Goal: Find contact information: Find contact information

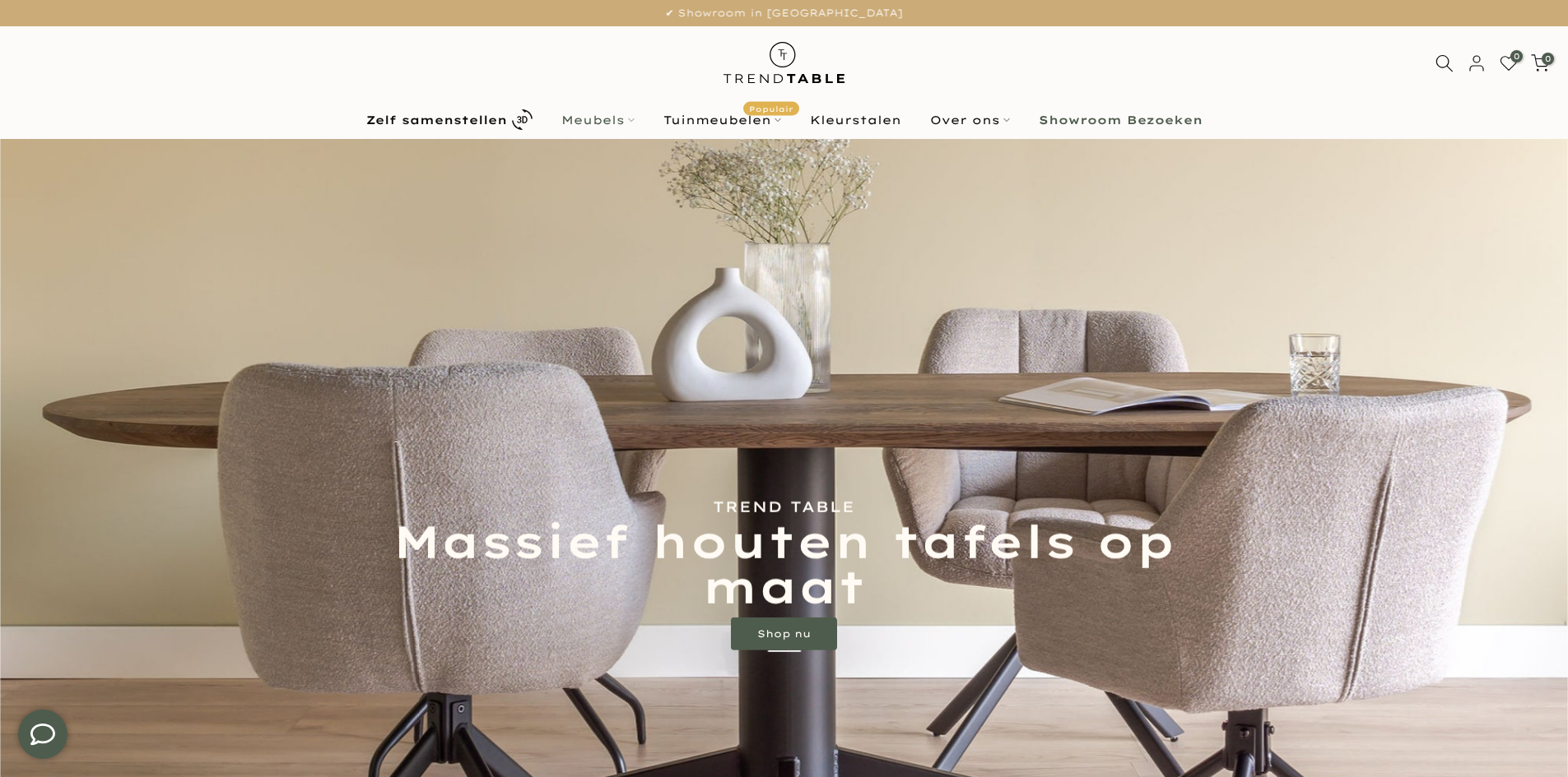
click at [581, 125] on link "Meubels" at bounding box center [598, 120] width 102 height 20
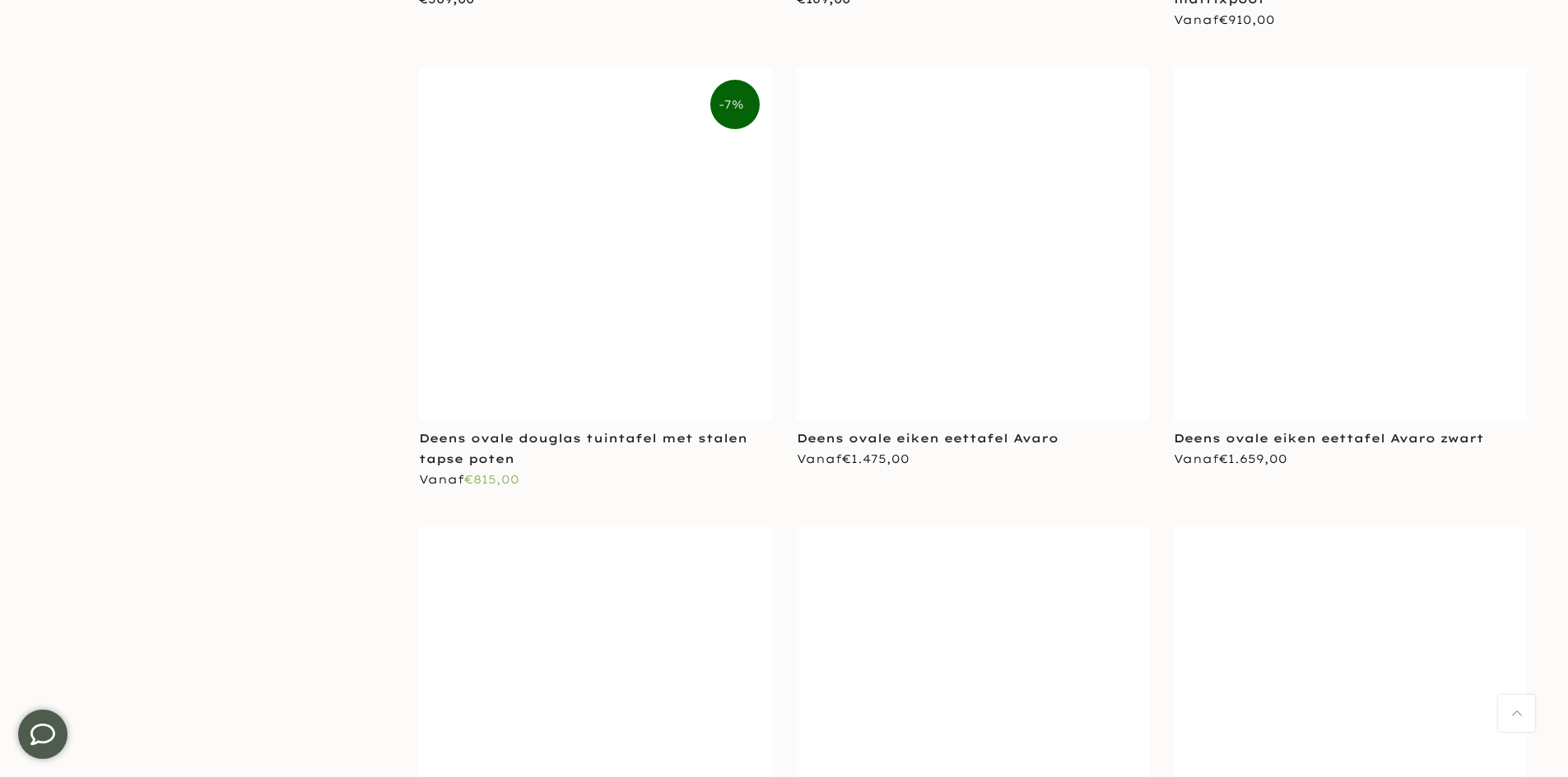
scroll to position [7982, 0]
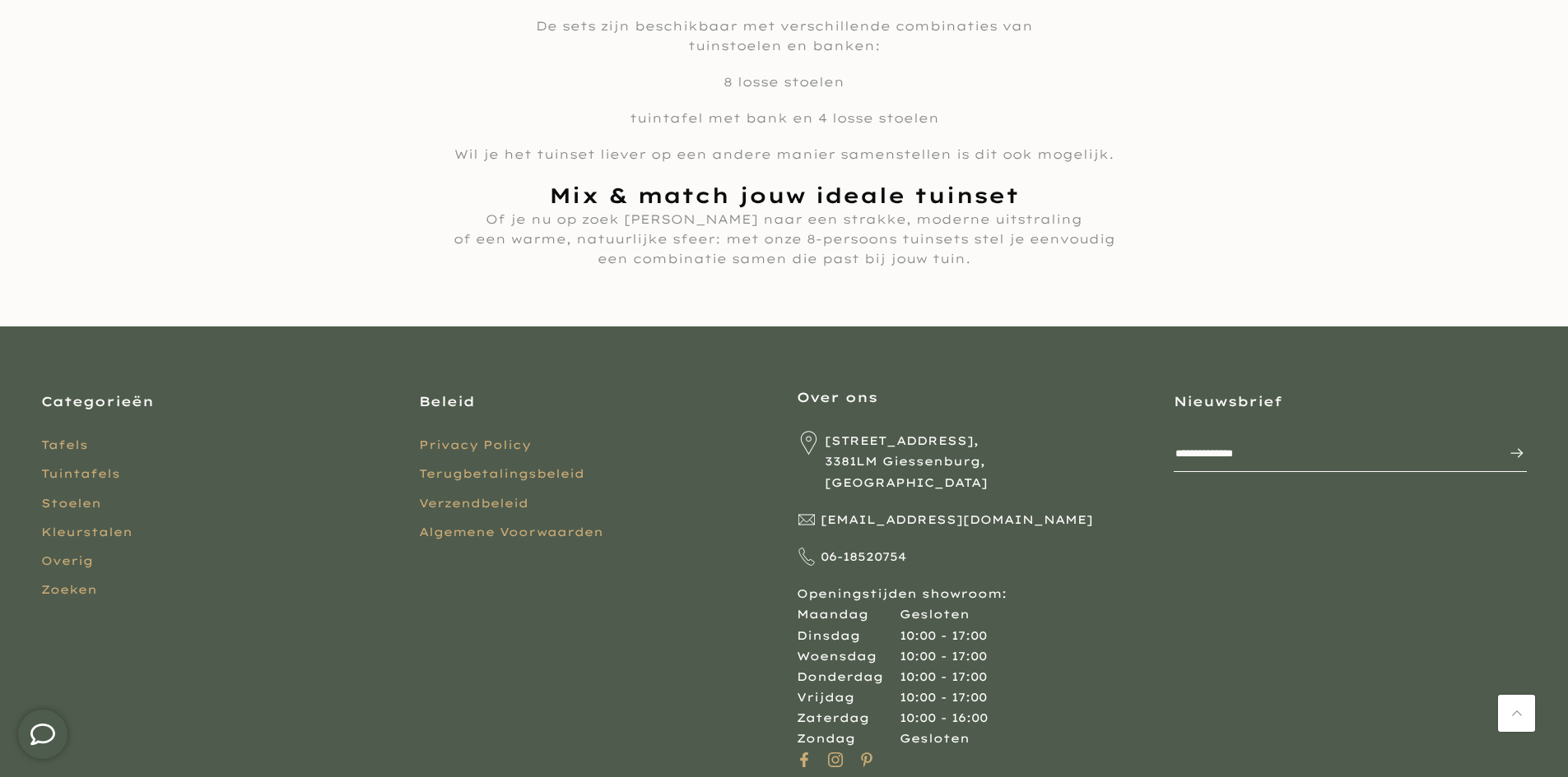
drag, startPoint x: 927, startPoint y: 482, endPoint x: 980, endPoint y: 499, distance: 55.7
click at [949, 498] on div "Nijverheidsweg 9, 3381LM Giessenburg, Nederland info@trendtable.nl 06-18520754 …" at bounding box center [973, 590] width 353 height 318
drag, startPoint x: 997, startPoint y: 473, endPoint x: 871, endPoint y: 506, distance: 130.2
click at [836, 490] on div "Nijverheidsweg 9, 3381LM Giessenburg, Nederland info@trendtable.nl 06-18520754 …" at bounding box center [973, 590] width 353 height 318
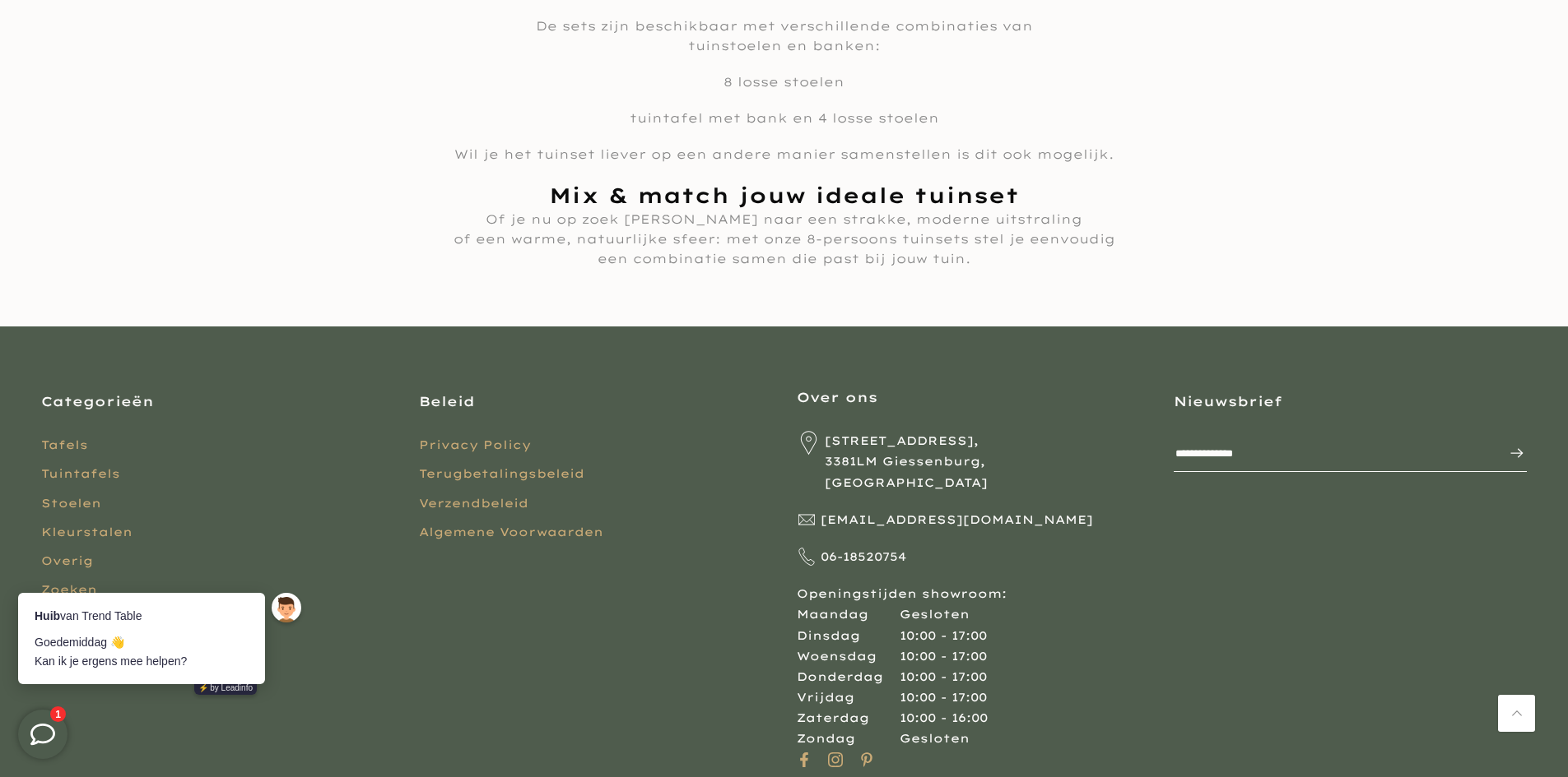
scroll to position [0, 0]
click at [943, 510] on span "[EMAIL_ADDRESS][DOMAIN_NAME]" at bounding box center [957, 521] width 272 height 21
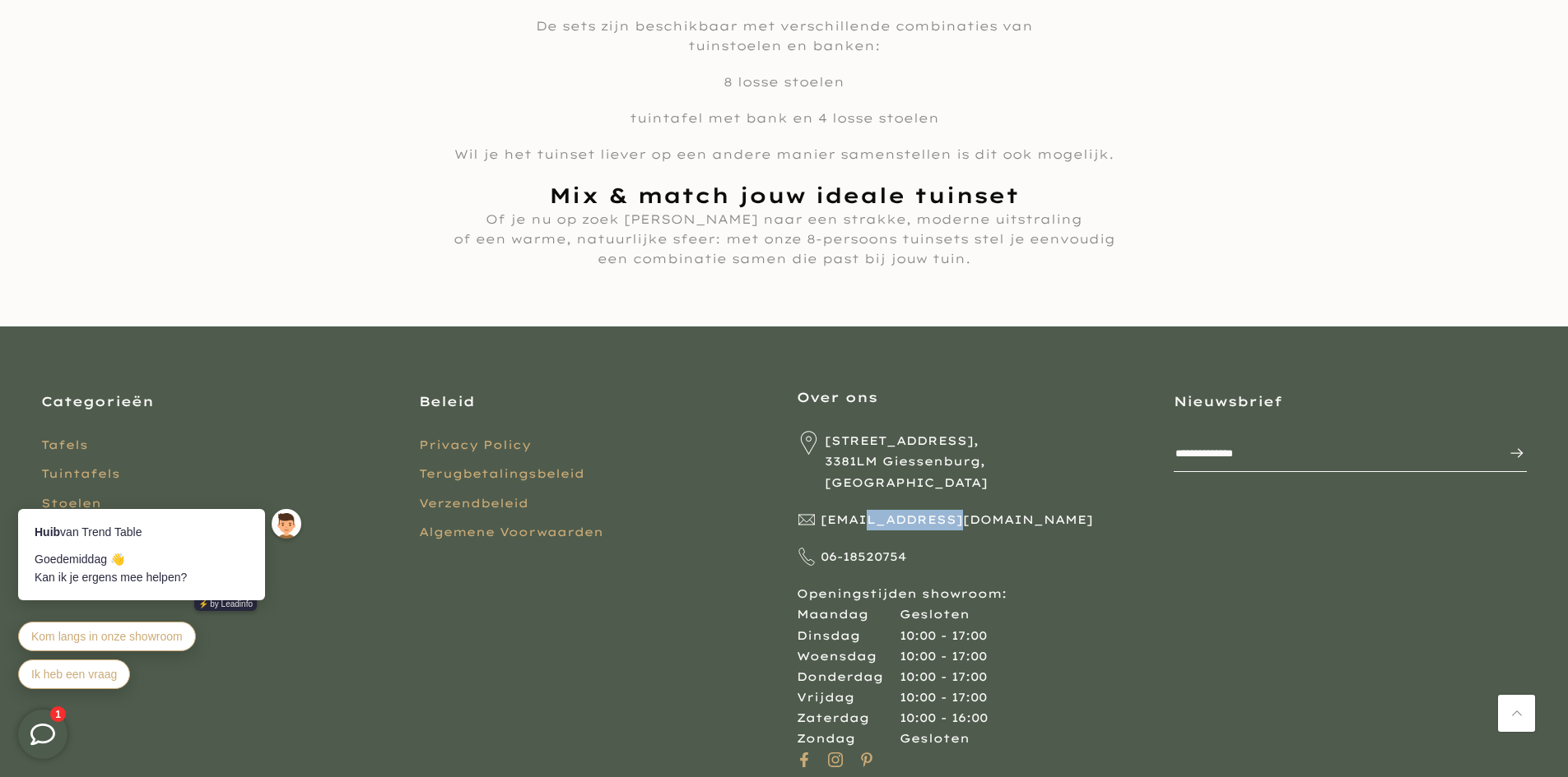
click at [943, 510] on span "[EMAIL_ADDRESS][DOMAIN_NAME]" at bounding box center [957, 521] width 272 height 21
copy div "[EMAIL_ADDRESS][DOMAIN_NAME]"
